Goal: Find specific page/section: Find specific page/section

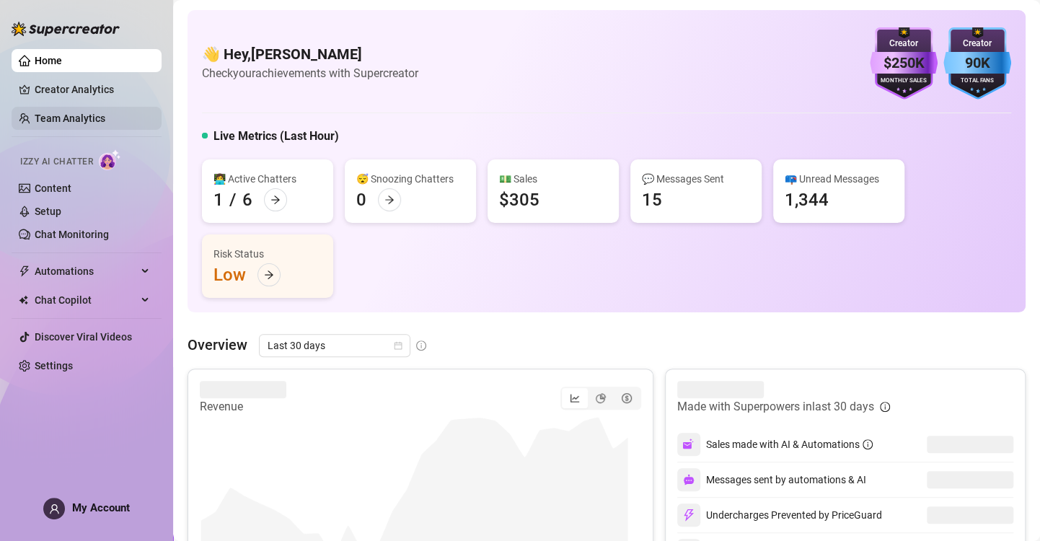
click at [73, 117] on link "Team Analytics" at bounding box center [70, 119] width 71 height 12
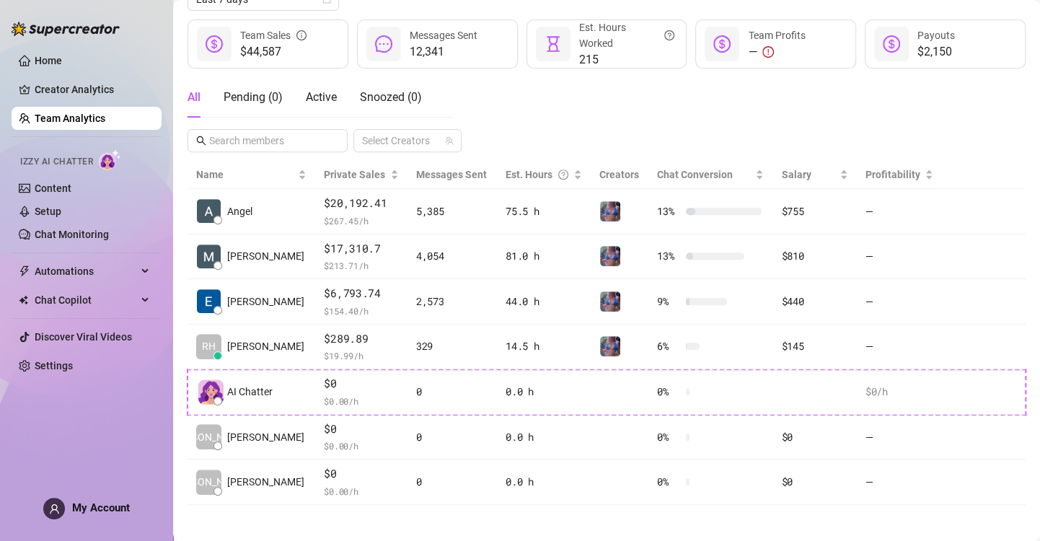
scroll to position [184, 0]
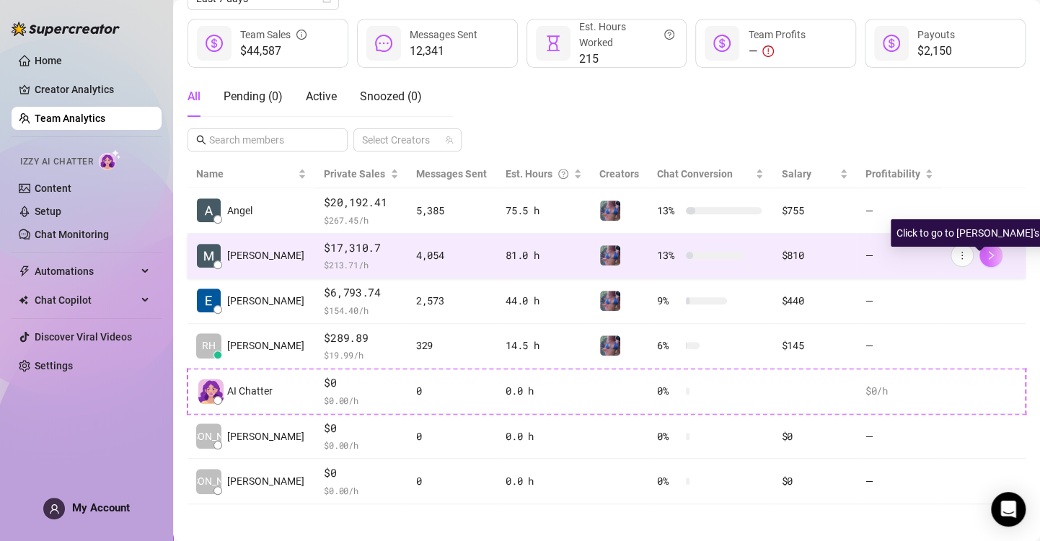
click at [986, 251] on icon "right" at bounding box center [991, 255] width 10 height 10
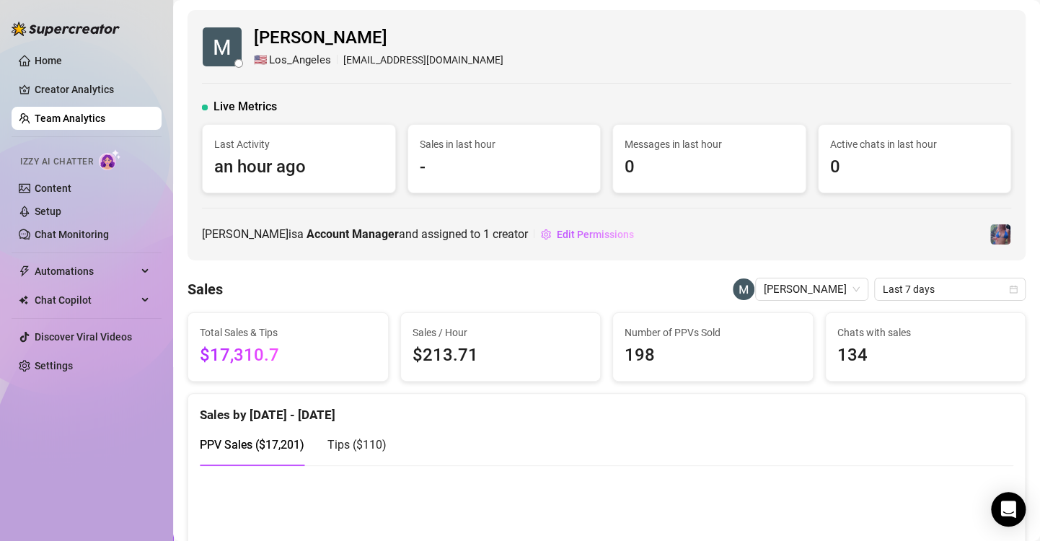
click at [51, 116] on link "Team Analytics" at bounding box center [70, 119] width 71 height 12
